Goal: Book appointment/travel/reservation

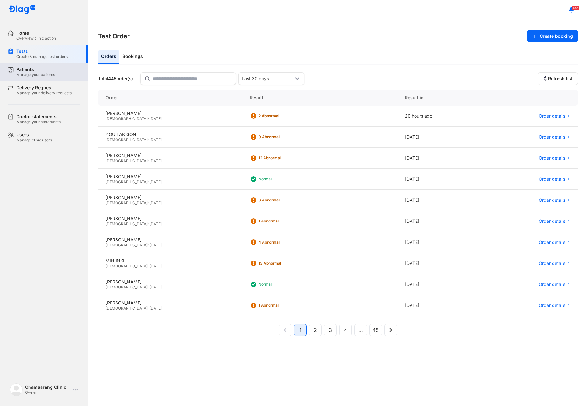
click at [35, 65] on div "Patients Manage your patients" at bounding box center [48, 72] width 80 height 18
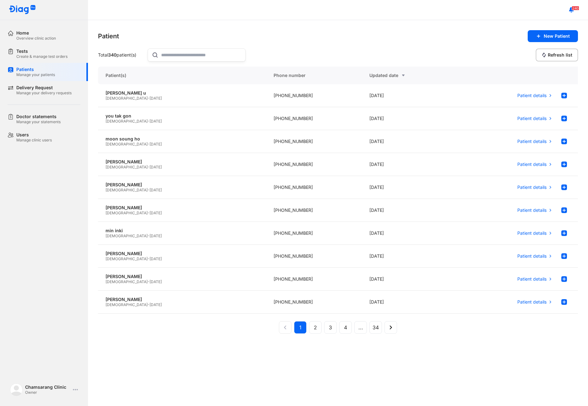
click at [182, 59] on input "text" at bounding box center [201, 55] width 80 height 13
type input "********"
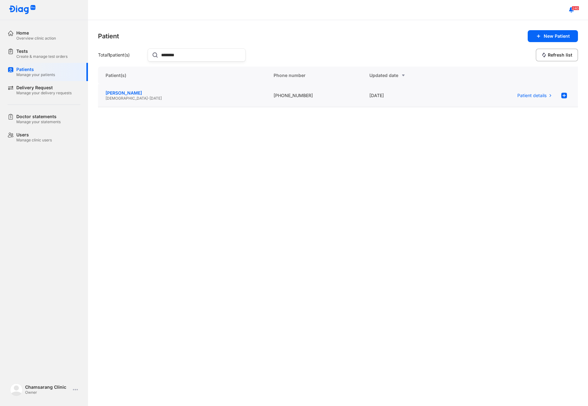
click at [141, 91] on div "[PERSON_NAME]" at bounding box center [182, 93] width 153 height 6
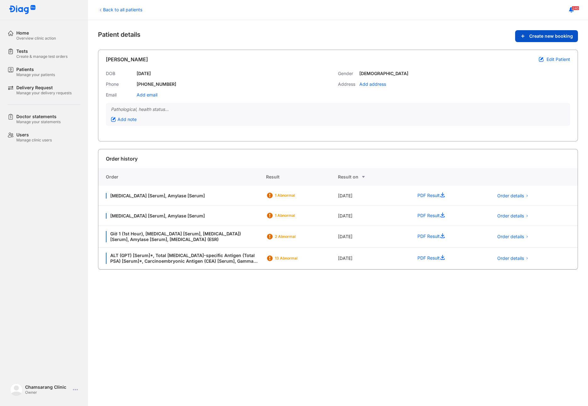
click at [547, 37] on span "Create new booking" at bounding box center [552, 36] width 44 height 6
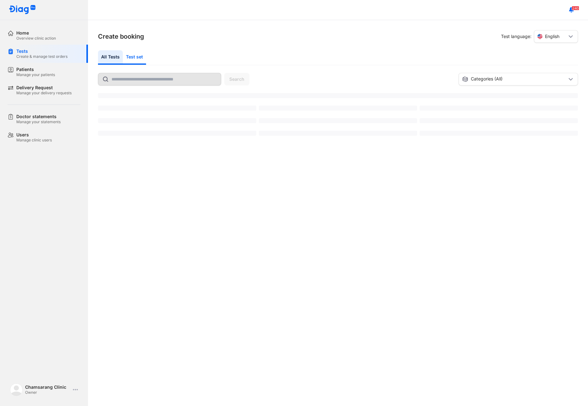
click at [136, 55] on div "Test set" at bounding box center [134, 57] width 23 height 14
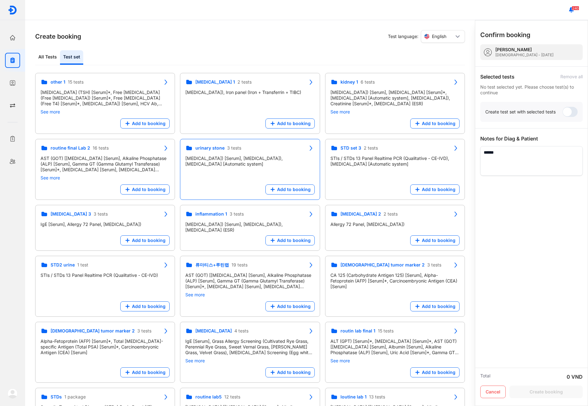
click at [232, 184] on div "urinary stone 3 tests [MEDICAL_DATA]) [Serum], [MEDICAL_DATA]), [MEDICAL_DATA] …" at bounding box center [250, 169] width 140 height 61
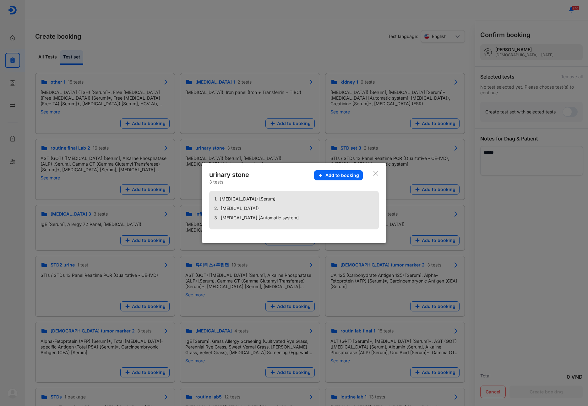
click at [372, 172] on div "urinary stone 3 tests Add to booking" at bounding box center [291, 177] width 164 height 14
click at [373, 172] on icon at bounding box center [376, 173] width 6 height 6
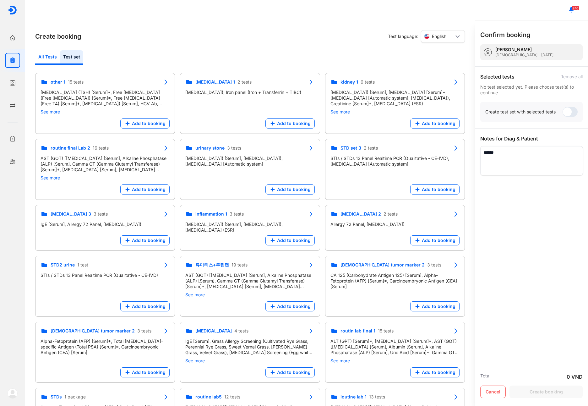
click at [46, 61] on div "All Tests" at bounding box center [47, 57] width 25 height 14
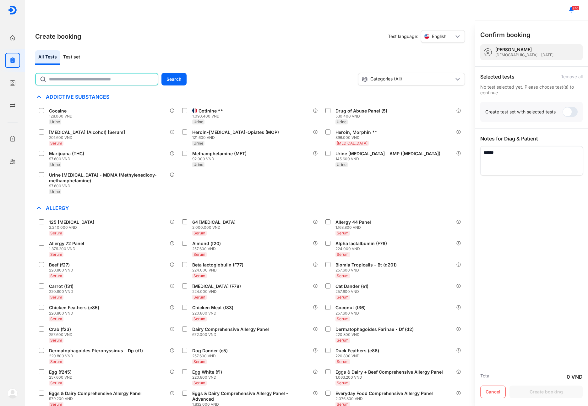
click at [108, 76] on input "text" at bounding box center [101, 79] width 105 height 11
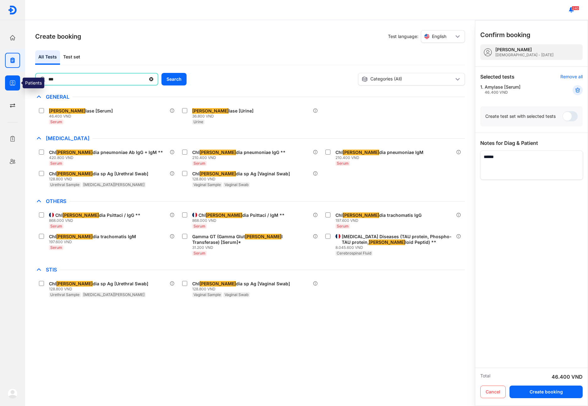
drag, startPoint x: 69, startPoint y: 82, endPoint x: 9, endPoint y: 88, distance: 60.6
click at [9, 88] on div "Home Overview clinic action Tests Create & manage test orders Patients Manage y…" at bounding box center [294, 203] width 588 height 406
type input "****"
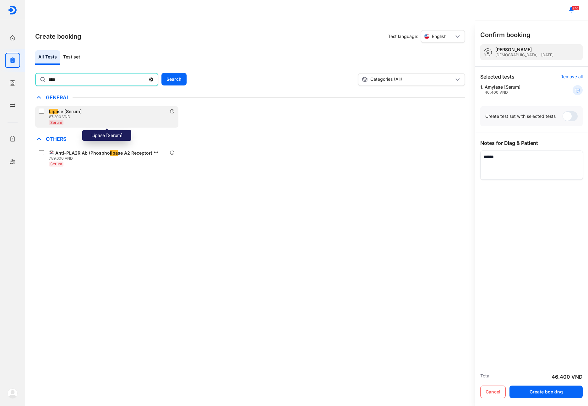
click at [45, 110] on label at bounding box center [43, 112] width 8 height 6
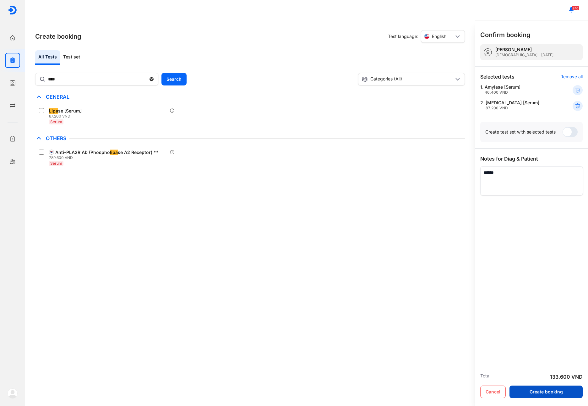
click at [565, 394] on button "Create booking" at bounding box center [546, 392] width 73 height 13
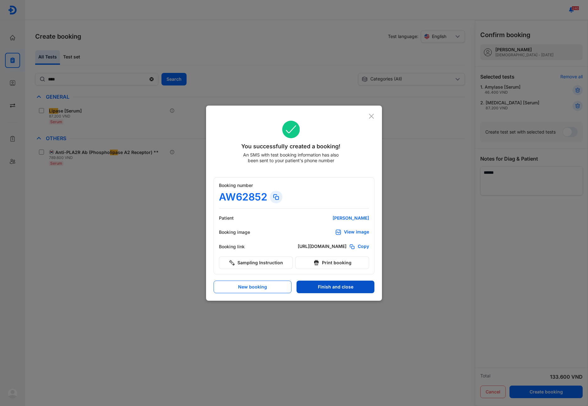
click at [317, 287] on button "Finish and close" at bounding box center [336, 287] width 78 height 13
